Goal: Information Seeking & Learning: Check status

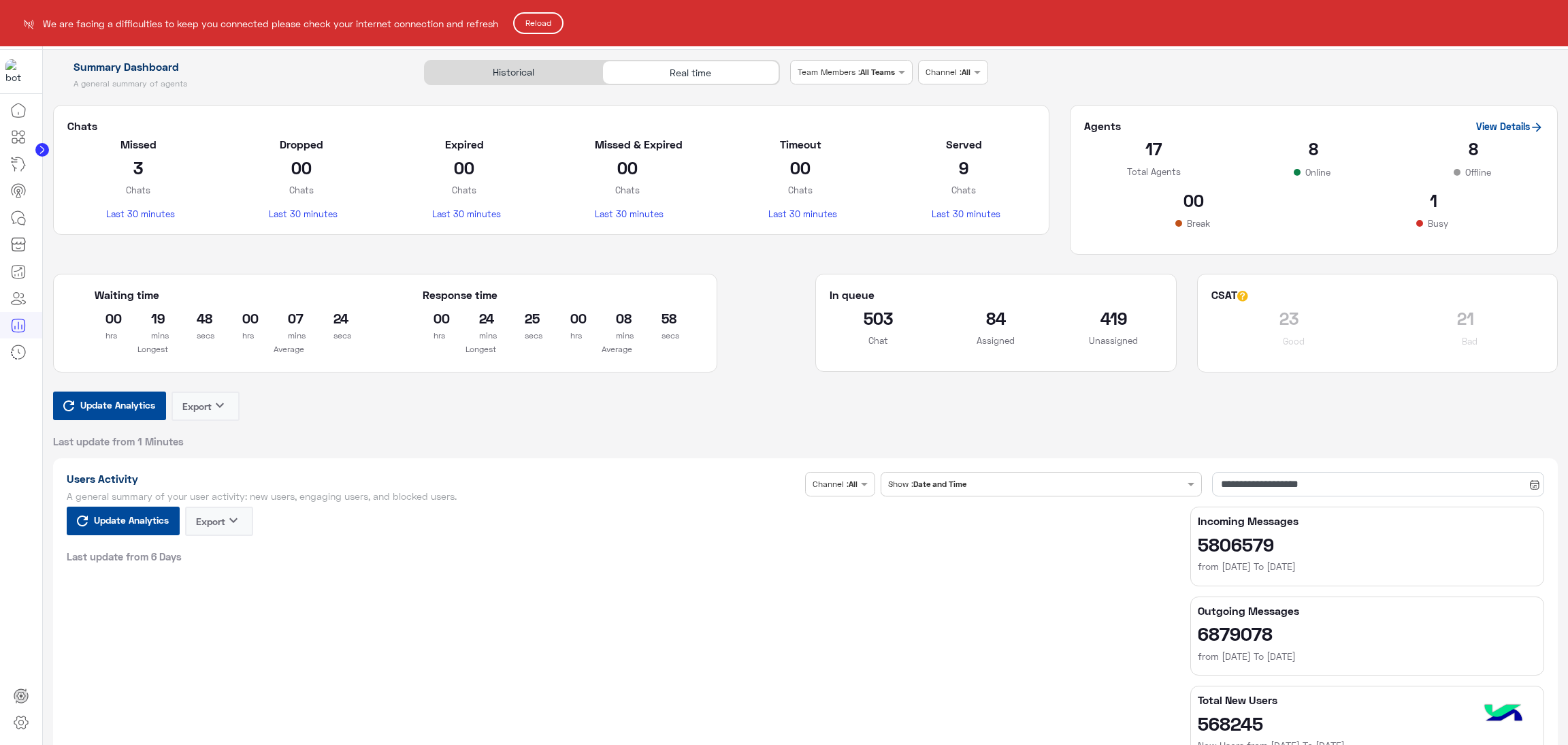
click at [540, 26] on button "Reload" at bounding box center [538, 23] width 50 height 22
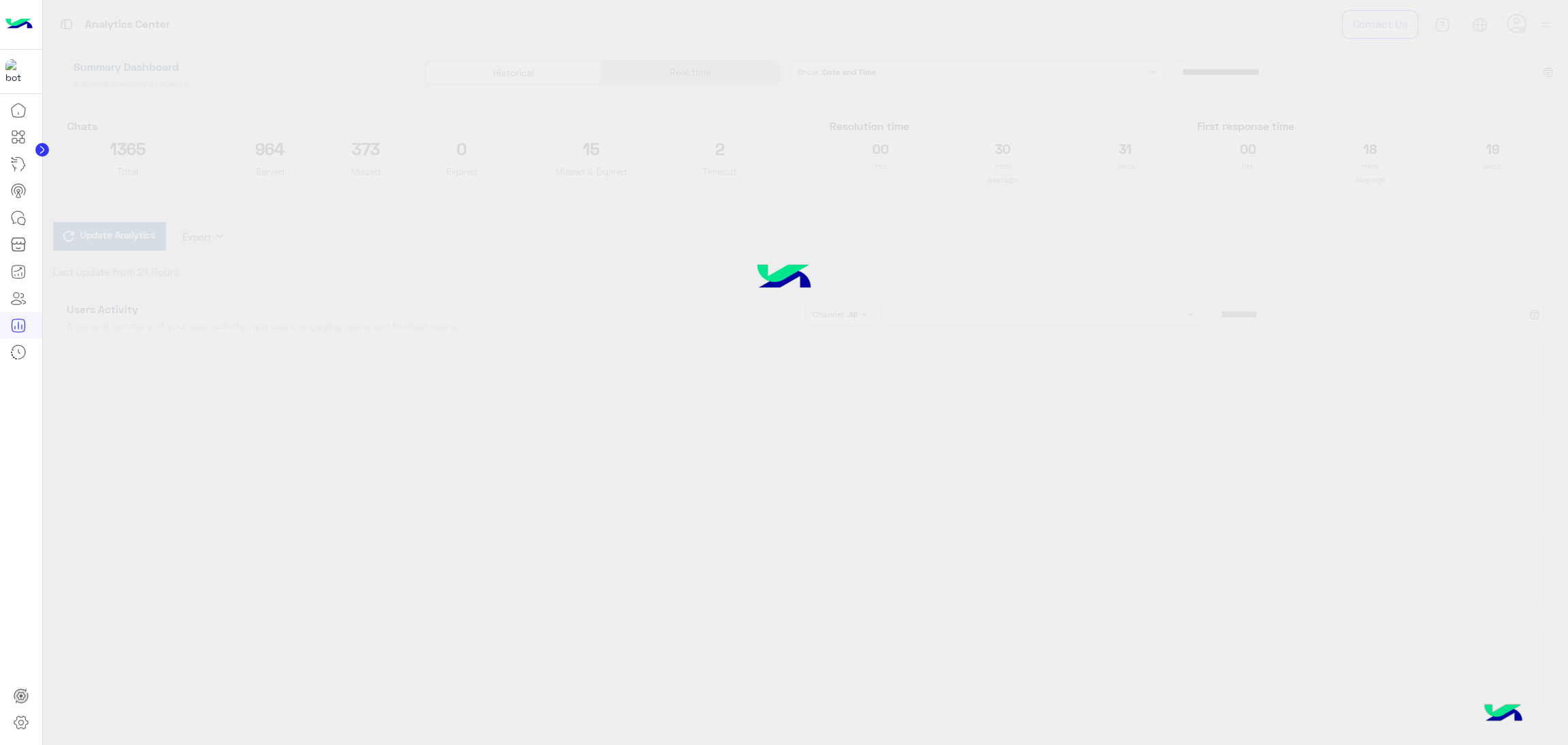
type input "**********"
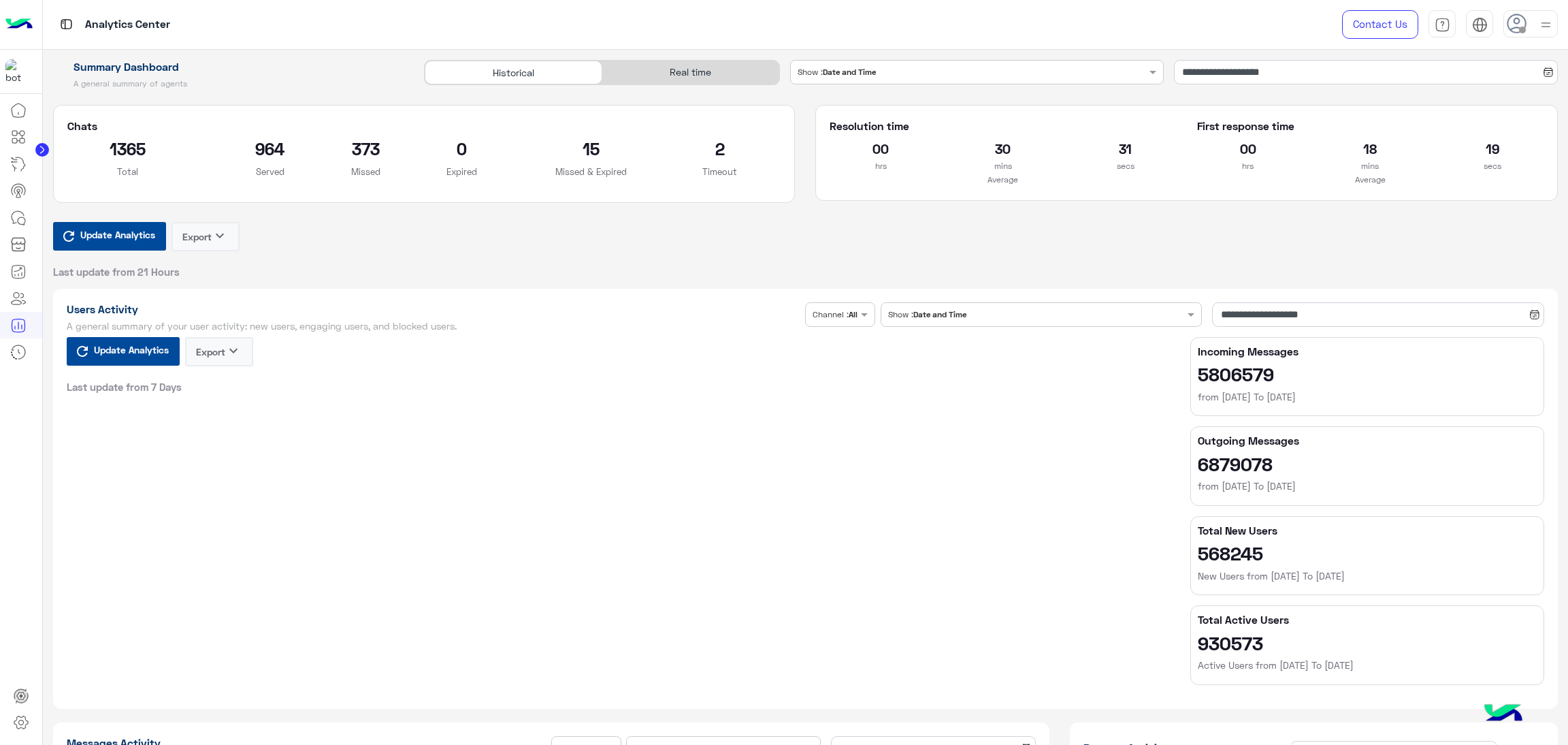
type input "**********"
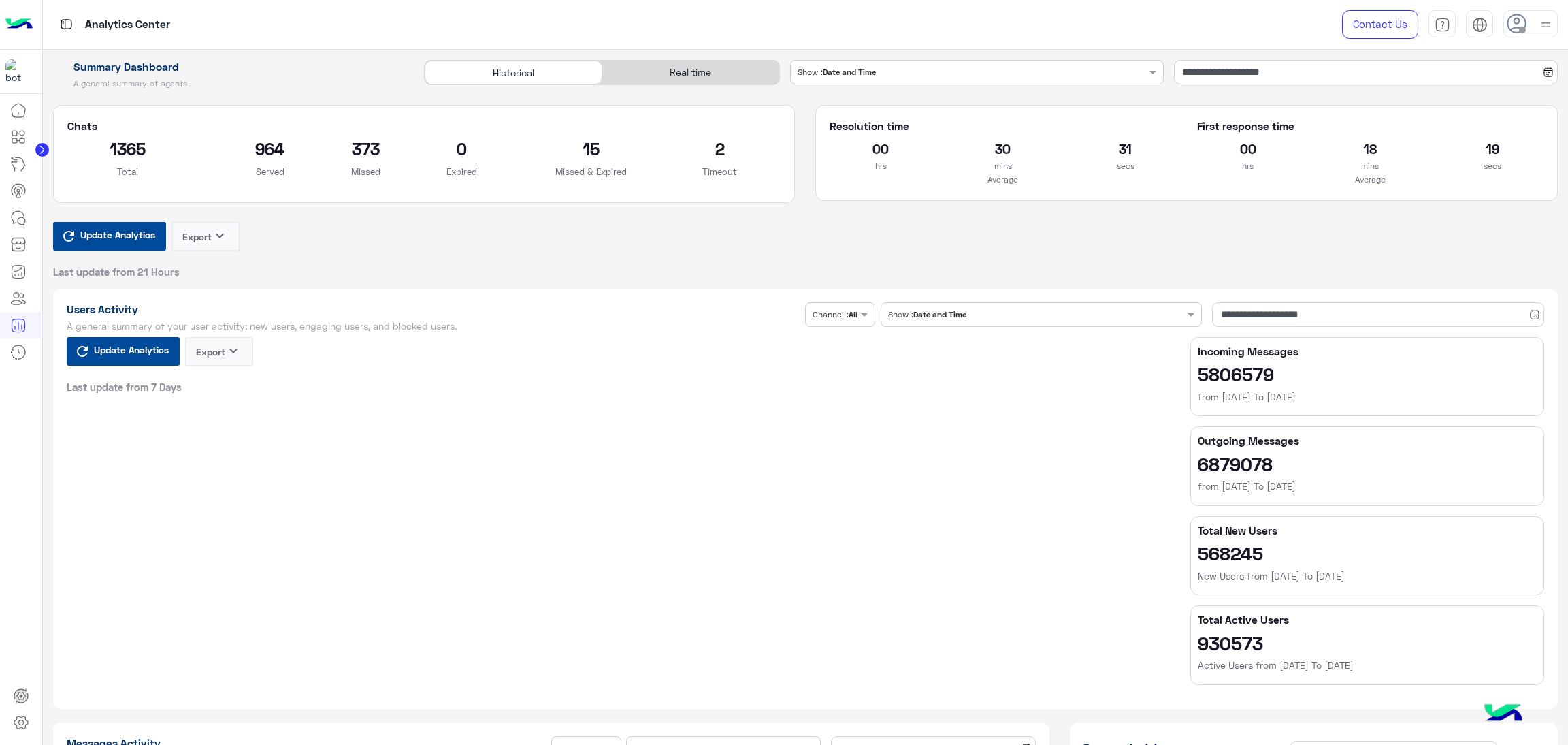
type input "**********"
